Goal: Information Seeking & Learning: Learn about a topic

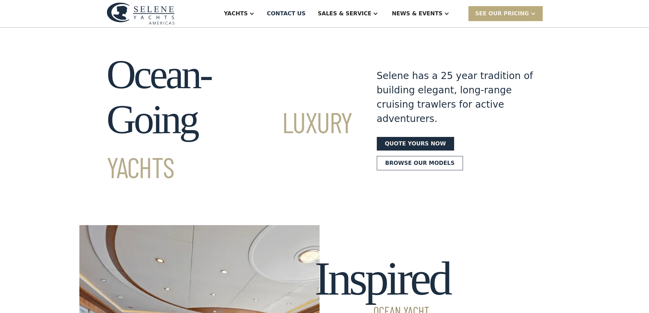
click at [503, 11] on div "SEE Our Pricing" at bounding box center [502, 14] width 54 height 8
click at [52, 145] on div "Ocean-Going Luxury Yachts Selene has a 25 year tradition of building elegant, l…" at bounding box center [324, 119] width 649 height 135
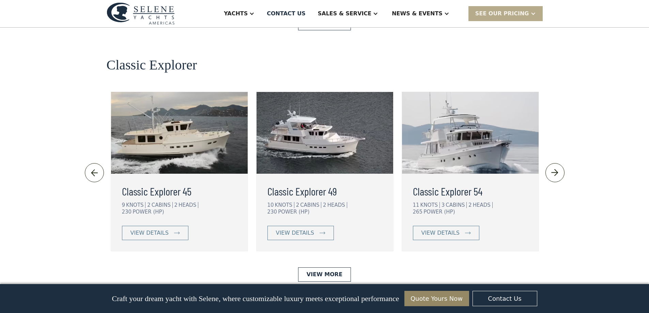
scroll to position [1464, 0]
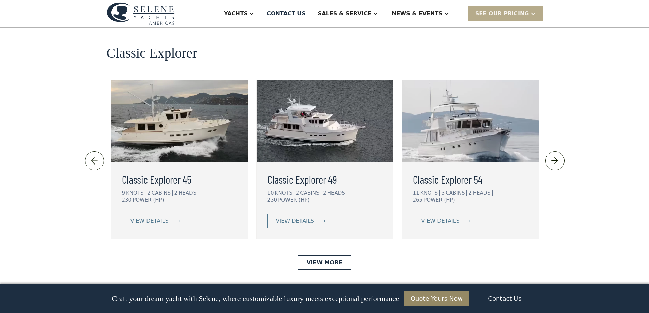
click at [439, 171] on h3 "Classic Explorer 54" at bounding box center [470, 179] width 115 height 16
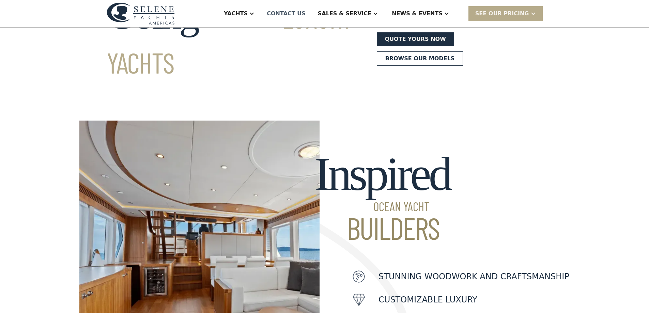
scroll to position [1, 0]
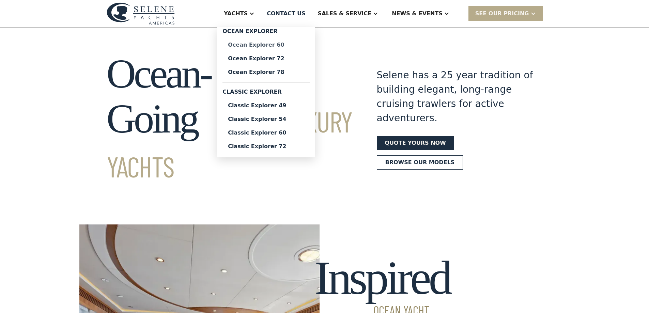
click at [285, 46] on div "Ocean Explorer 60" at bounding box center [266, 44] width 76 height 5
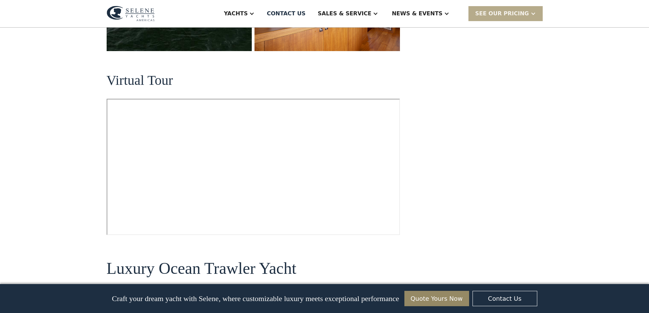
scroll to position [306, 0]
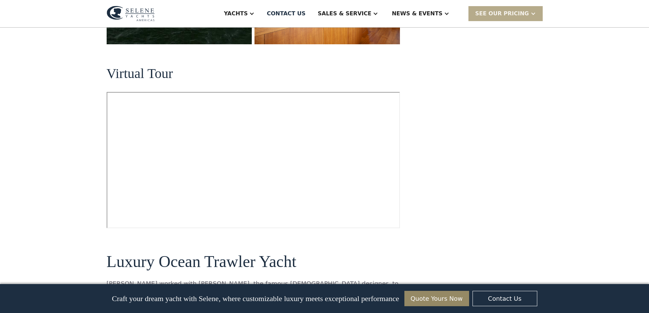
drag, startPoint x: 52, startPoint y: 97, endPoint x: 49, endPoint y: 183, distance: 85.9
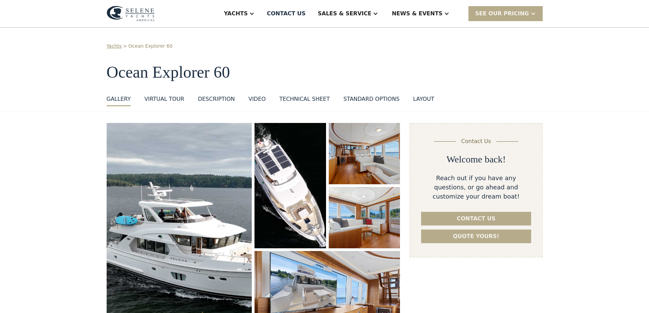
scroll to position [0, 0]
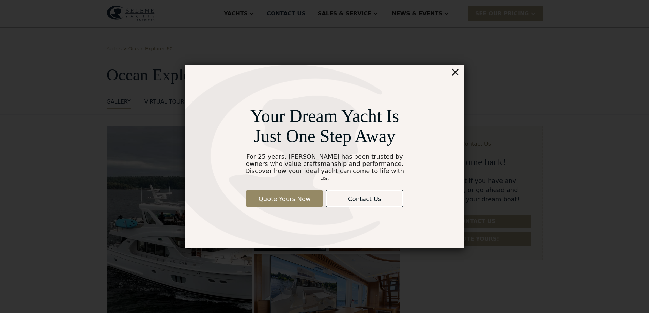
click at [454, 77] on div "×" at bounding box center [455, 72] width 10 height 14
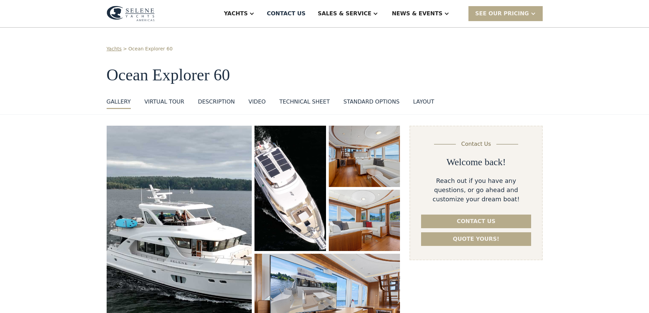
click at [157, 104] on div "VIRTUAL TOUR" at bounding box center [164, 102] width 40 height 8
click at [291, 101] on div "Technical sheet" at bounding box center [304, 102] width 50 height 8
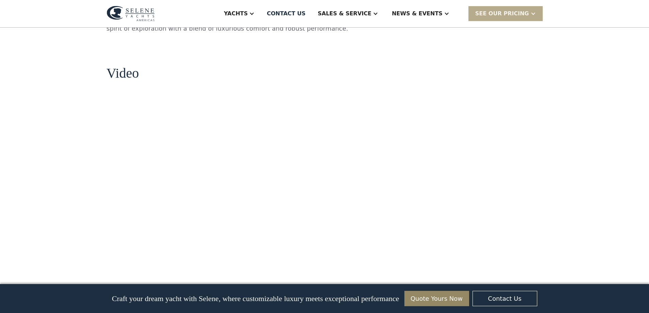
scroll to position [839, 0]
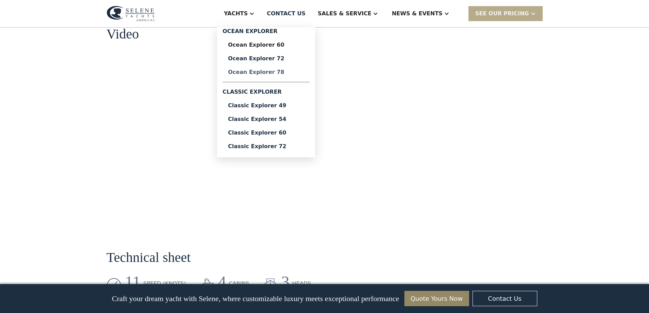
click at [283, 72] on div "Ocean Explorer 78" at bounding box center [266, 71] width 76 height 5
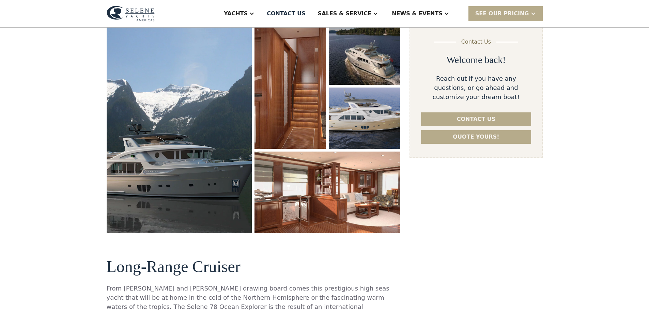
click at [194, 180] on img "open lightbox" at bounding box center [179, 127] width 145 height 209
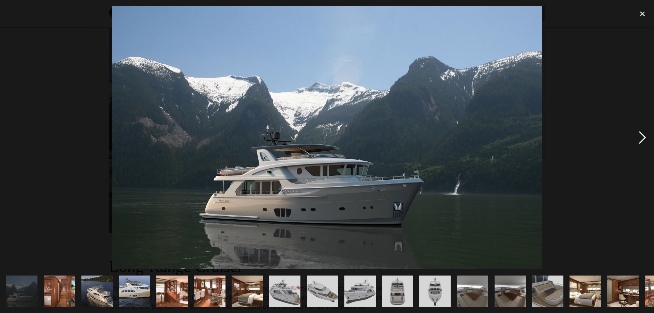
click at [639, 138] on div "next image" at bounding box center [642, 137] width 23 height 263
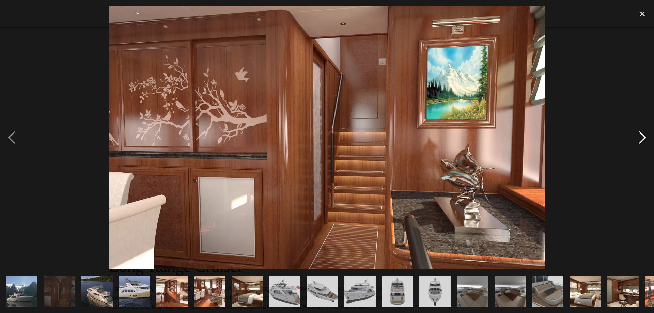
click at [639, 138] on div "next image" at bounding box center [642, 137] width 23 height 263
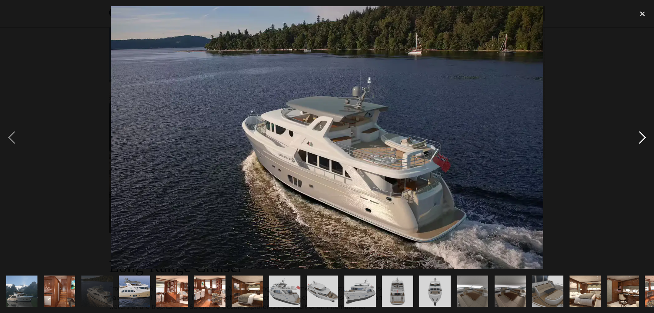
click at [639, 138] on div "next image" at bounding box center [642, 137] width 23 height 263
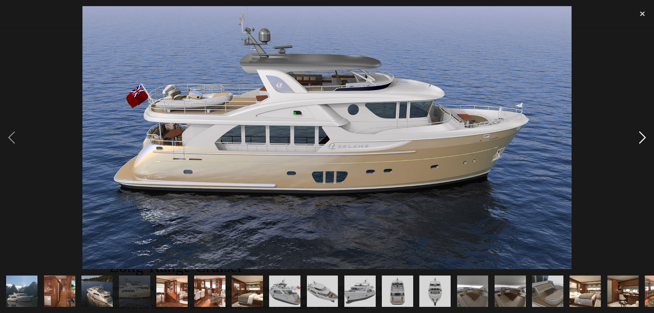
click at [639, 138] on div "next image" at bounding box center [642, 137] width 23 height 263
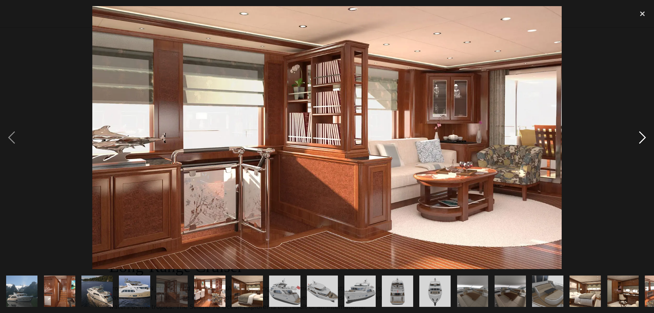
click at [639, 138] on div "next image" at bounding box center [642, 137] width 23 height 263
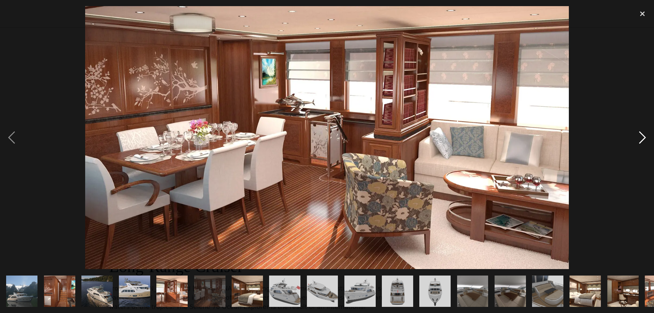
click at [639, 138] on div "next image" at bounding box center [642, 137] width 23 height 263
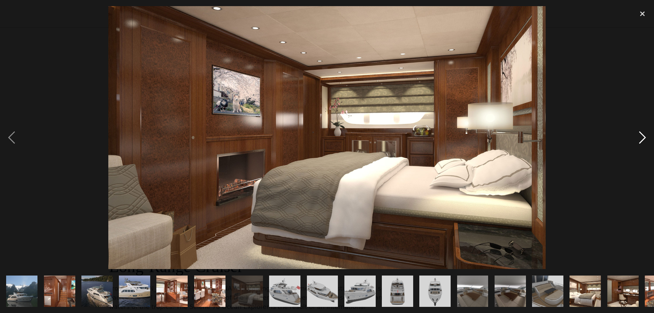
click at [639, 138] on div "next image" at bounding box center [642, 137] width 23 height 263
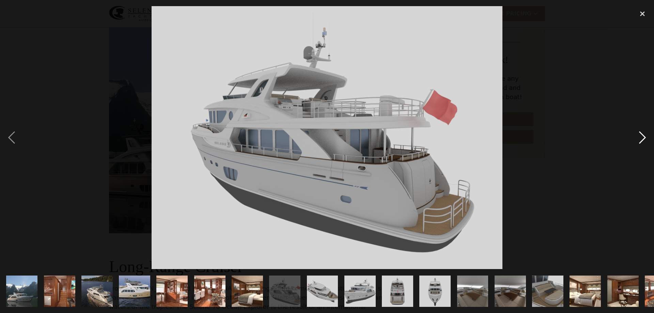
click at [639, 138] on div "next image" at bounding box center [642, 137] width 23 height 263
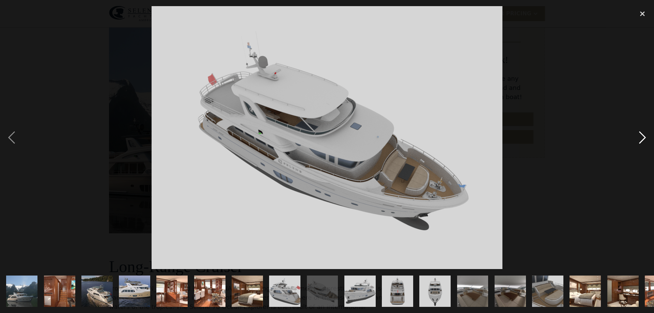
click at [639, 138] on div "next image" at bounding box center [642, 137] width 23 height 263
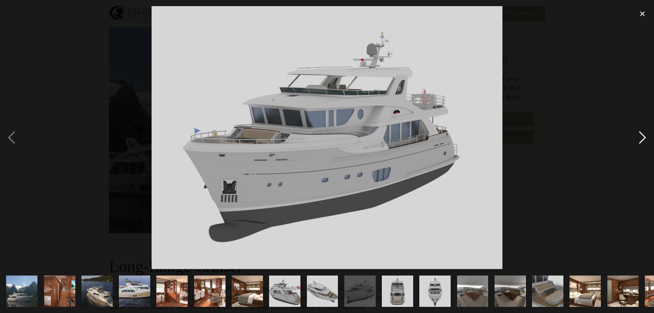
click at [639, 138] on div "next image" at bounding box center [642, 137] width 23 height 263
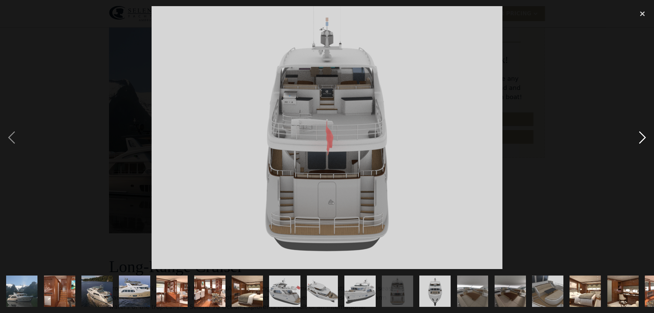
click at [639, 138] on div "next image" at bounding box center [642, 137] width 23 height 263
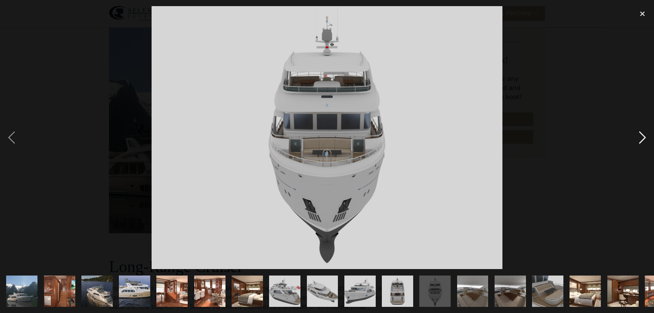
click at [639, 138] on div "next image" at bounding box center [642, 137] width 23 height 263
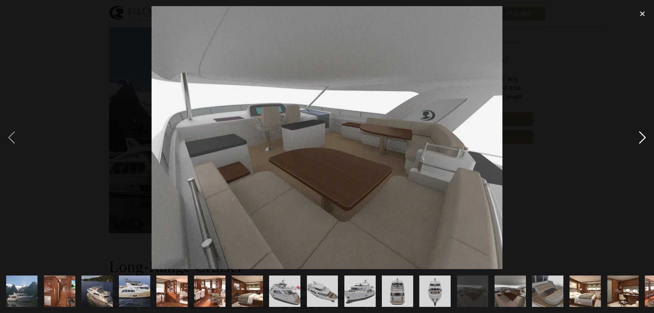
click at [639, 138] on div "next image" at bounding box center [642, 137] width 23 height 263
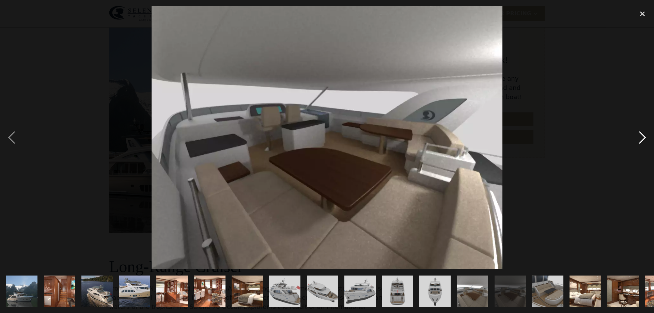
click at [639, 138] on div "next image" at bounding box center [642, 137] width 23 height 263
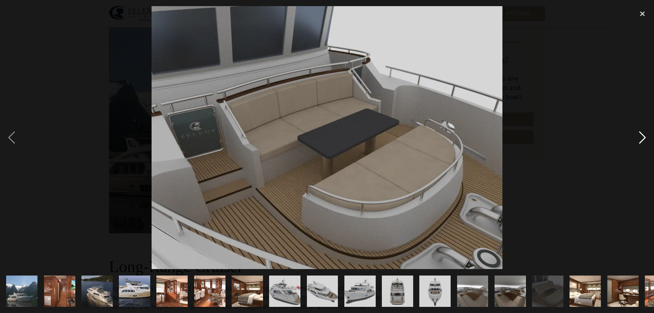
click at [639, 138] on div "next image" at bounding box center [642, 137] width 23 height 263
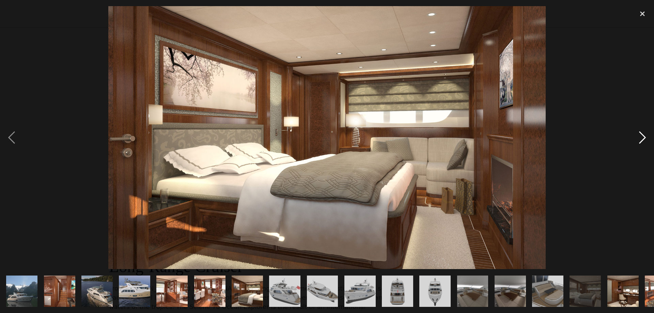
click at [639, 138] on div "next image" at bounding box center [642, 137] width 23 height 263
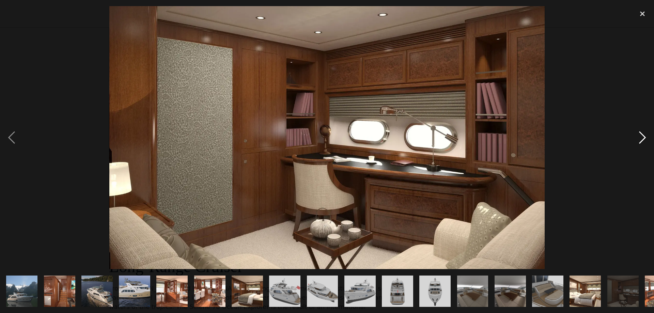
click at [639, 138] on div "next image" at bounding box center [642, 137] width 23 height 263
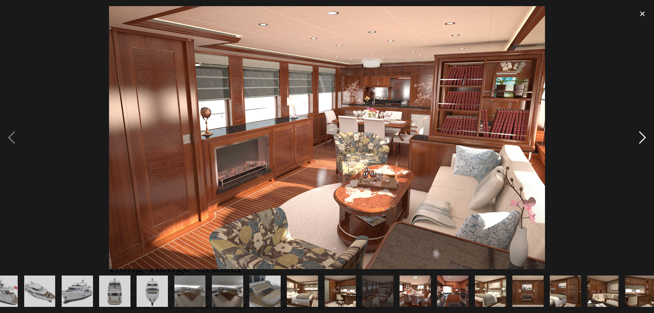
scroll to position [0, 291]
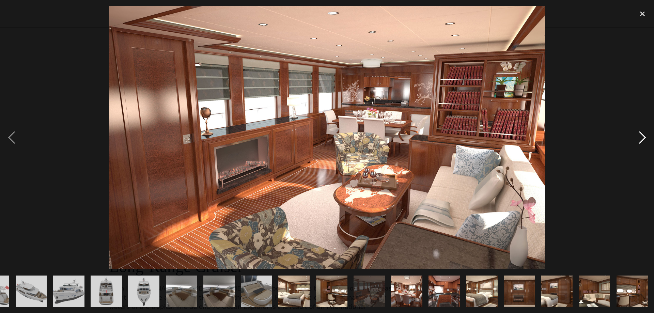
click at [639, 138] on div "next image" at bounding box center [642, 137] width 23 height 263
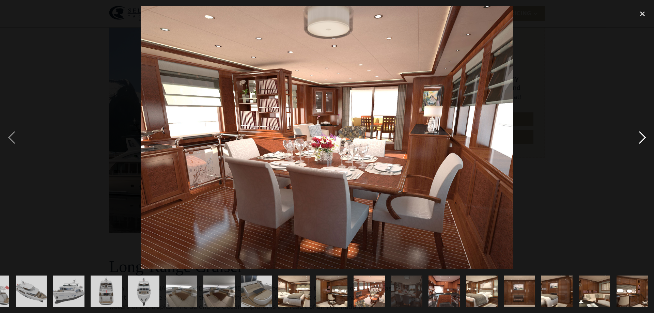
click at [639, 138] on div "next image" at bounding box center [642, 137] width 23 height 263
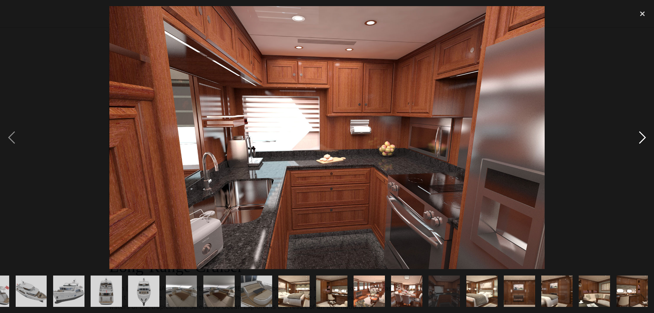
click at [639, 138] on div "next image" at bounding box center [642, 137] width 23 height 263
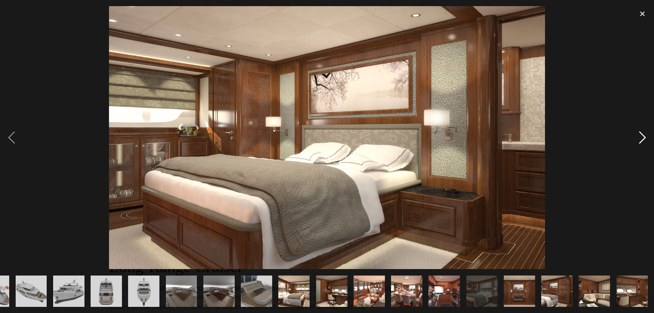
click at [639, 138] on div "next image" at bounding box center [642, 137] width 23 height 263
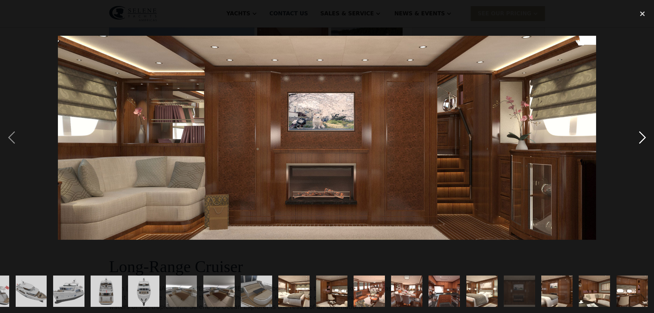
click at [639, 138] on div "next image" at bounding box center [642, 137] width 23 height 263
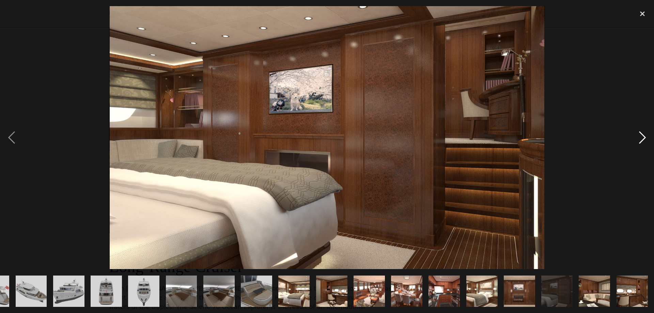
click at [639, 138] on div "next image" at bounding box center [642, 137] width 23 height 263
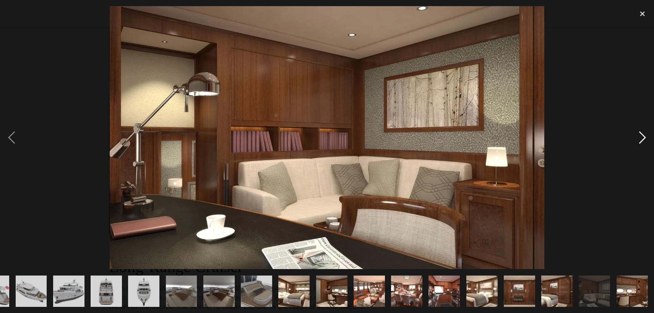
click at [639, 138] on div "next image" at bounding box center [642, 137] width 23 height 263
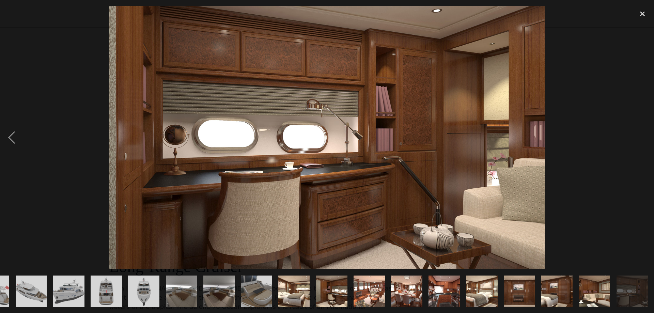
click at [639, 138] on div "next image" at bounding box center [642, 137] width 23 height 263
